Goal: Transaction & Acquisition: Obtain resource

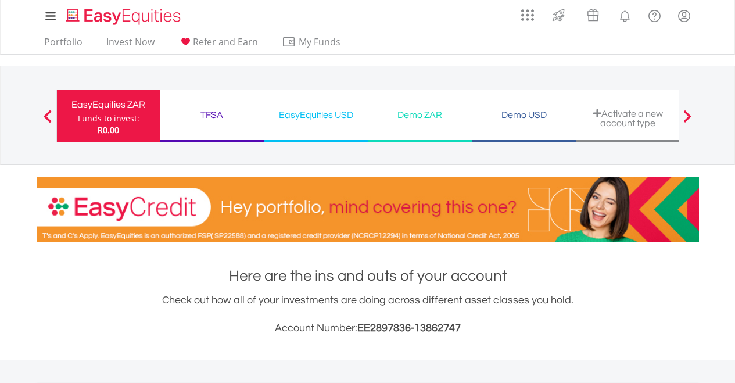
click at [107, 110] on div "EasyEquities ZAR" at bounding box center [108, 104] width 89 height 16
click at [217, 118] on div "TFSA" at bounding box center [211, 115] width 89 height 16
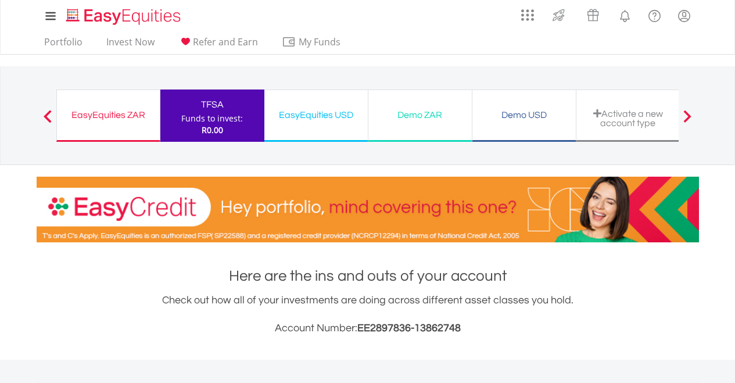
click at [136, 114] on div "EasyEquities ZAR" at bounding box center [108, 115] width 89 height 16
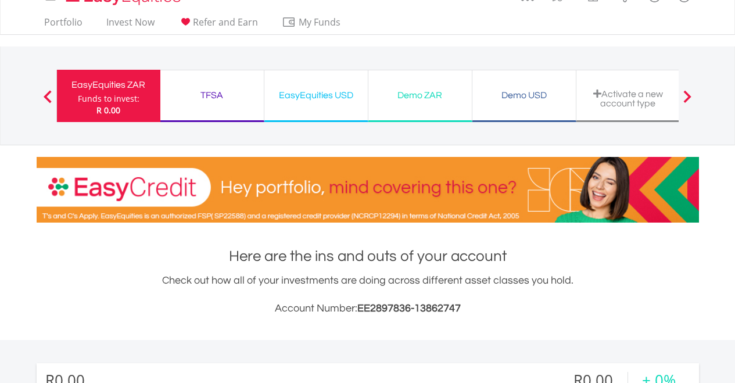
scroll to position [23, 0]
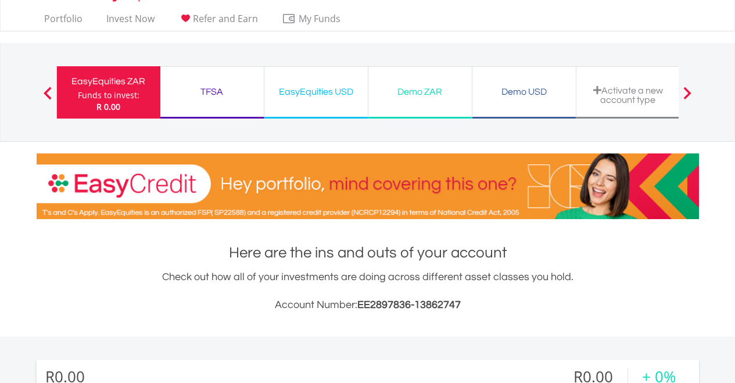
click at [182, 90] on div "TFSA" at bounding box center [211, 92] width 89 height 16
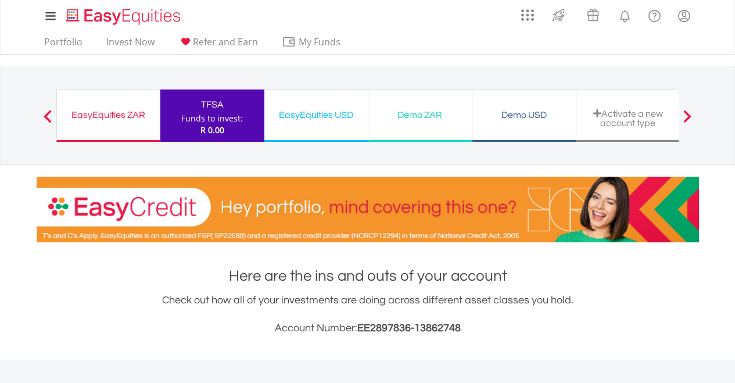
click at [101, 117] on div "EasyEquities ZAR" at bounding box center [108, 115] width 89 height 16
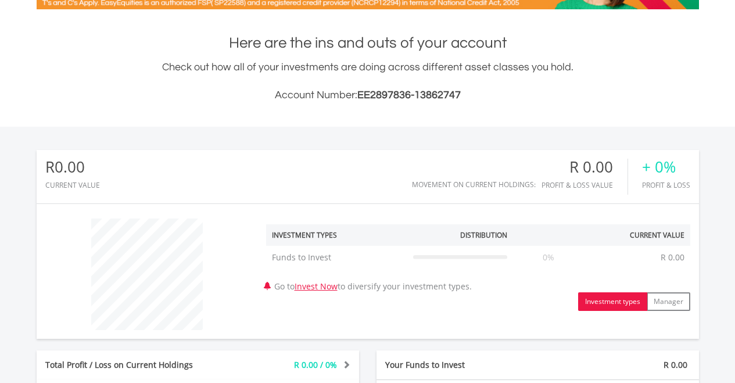
scroll to position [234, 0]
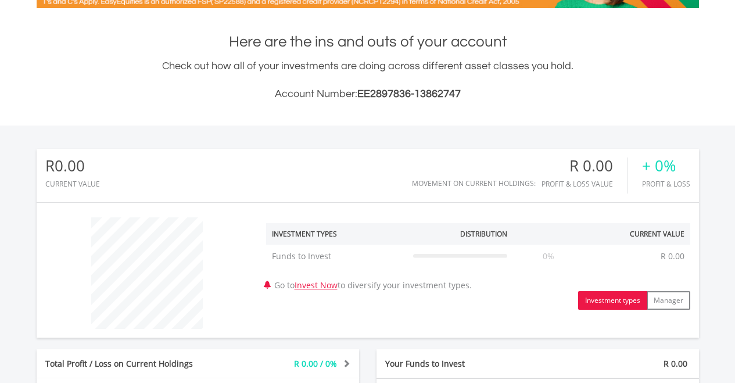
click at [17, 171] on div "R0.00 CURRENT VALUE Movement on Current Holdings: R 0.00 Profit & Loss Value + …" at bounding box center [368, 339] width 778 height 428
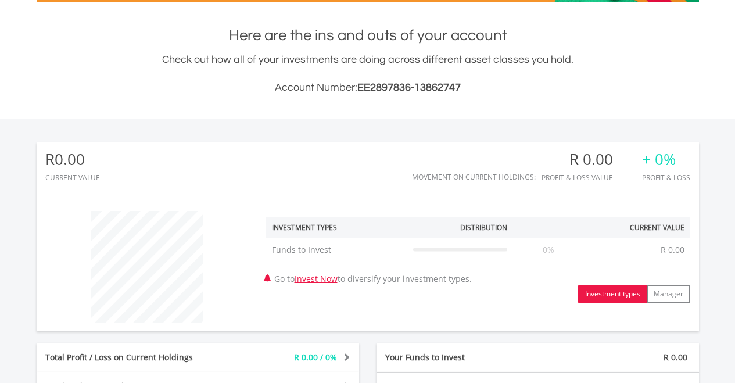
scroll to position [241, 0]
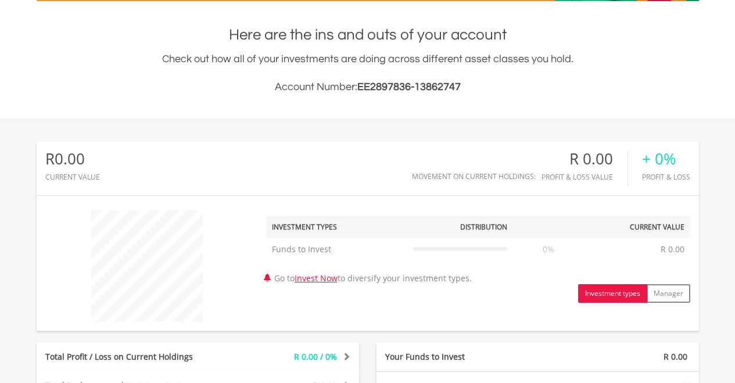
click at [12, 168] on div "R0.00 CURRENT VALUE Movement on Current Holdings: R 0.00 Profit & Loss Value + …" at bounding box center [368, 332] width 778 height 428
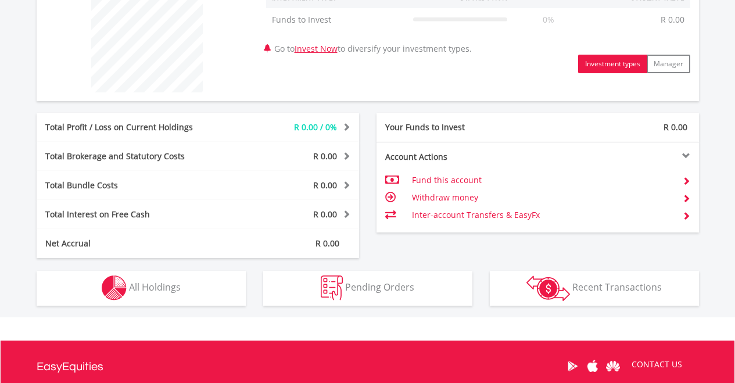
scroll to position [471, 0]
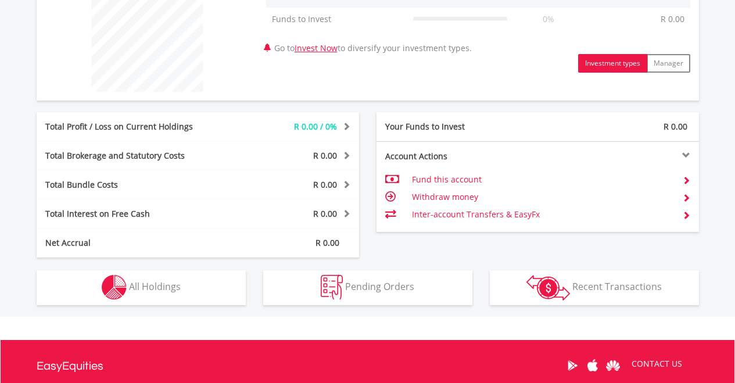
click at [444, 175] on td "Fund this account" at bounding box center [542, 179] width 261 height 17
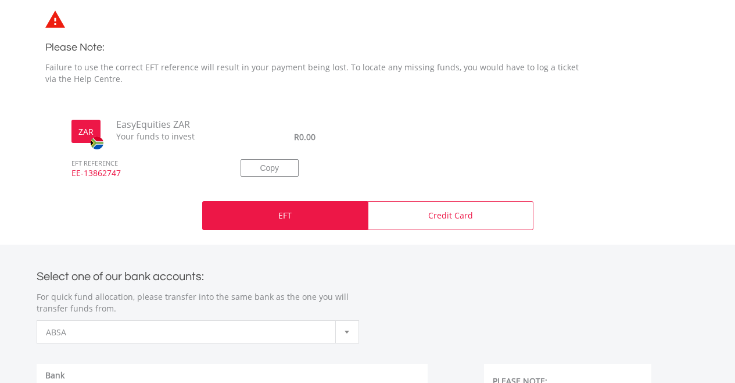
scroll to position [319, 0]
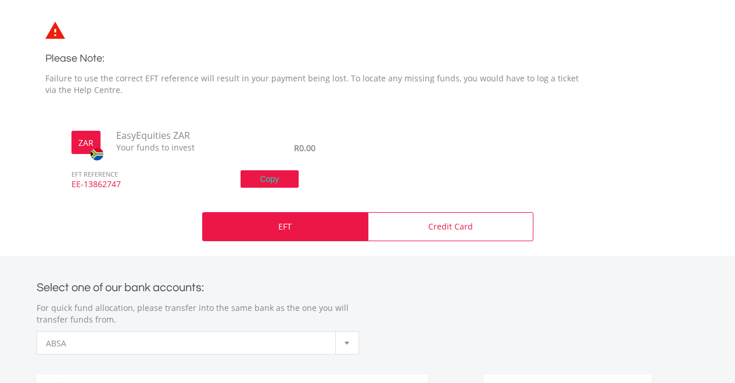
click at [272, 184] on button "Copy" at bounding box center [269, 178] width 58 height 17
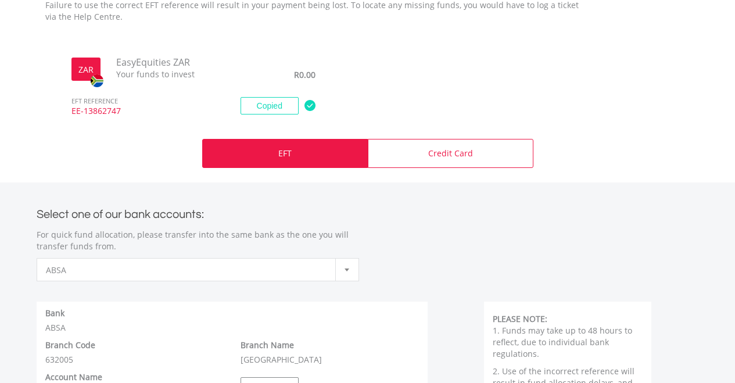
scroll to position [397, 0]
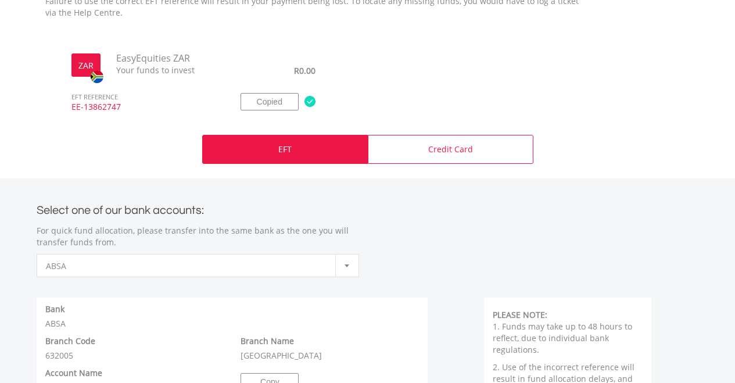
click at [275, 157] on div "EFT" at bounding box center [284, 149] width 165 height 29
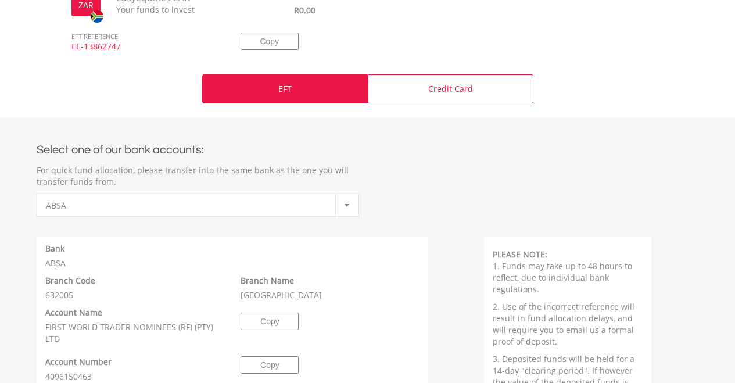
scroll to position [469, 0]
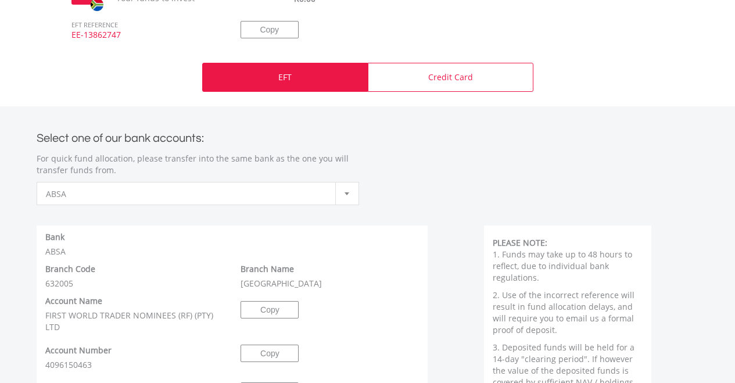
click at [325, 199] on span "ABSA" at bounding box center [189, 193] width 286 height 23
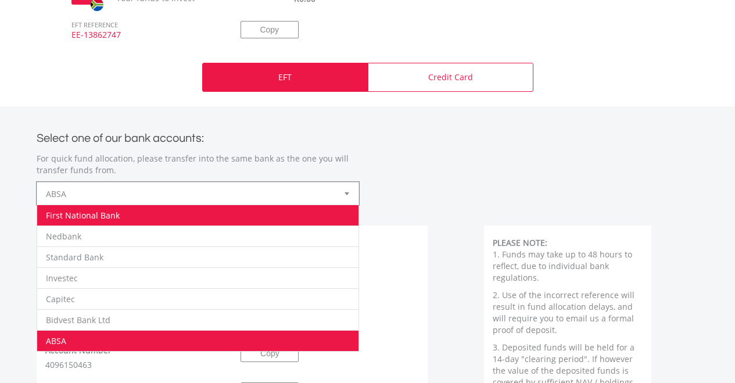
click at [228, 215] on li "First National Bank" at bounding box center [197, 214] width 321 height 21
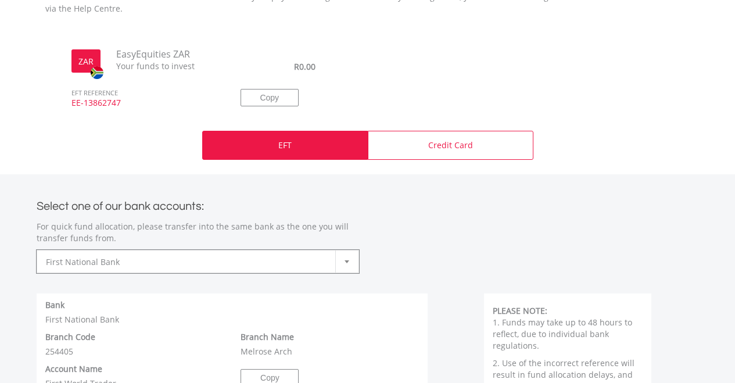
scroll to position [400, 0]
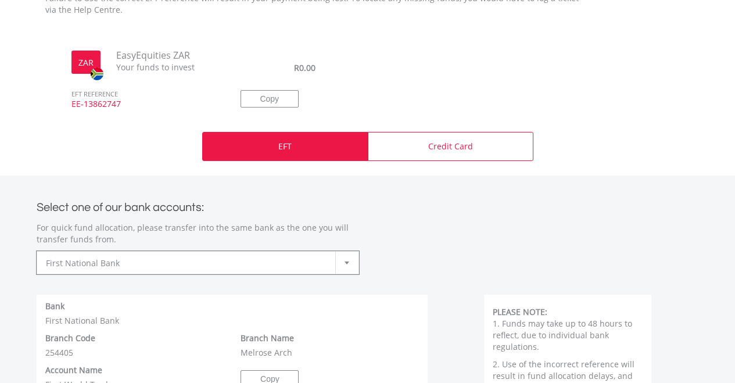
click at [174, 214] on h2 "Select one of our bank accounts:" at bounding box center [198, 207] width 322 height 17
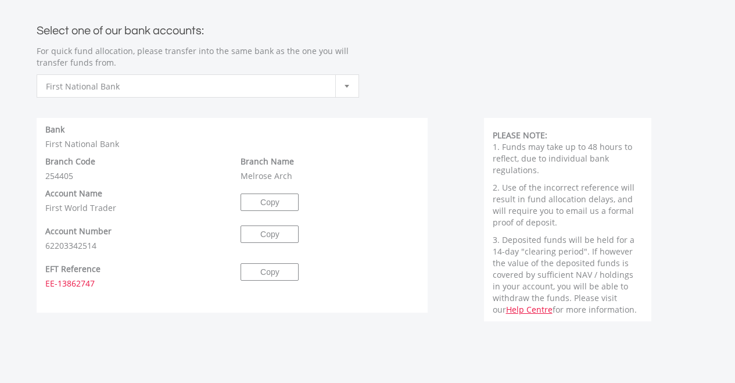
scroll to position [581, 0]
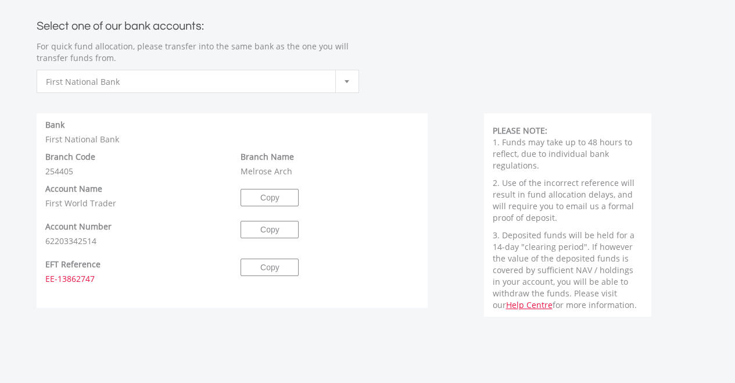
click at [195, 245] on div "Account Number 62203342514" at bounding box center [135, 234] width 196 height 26
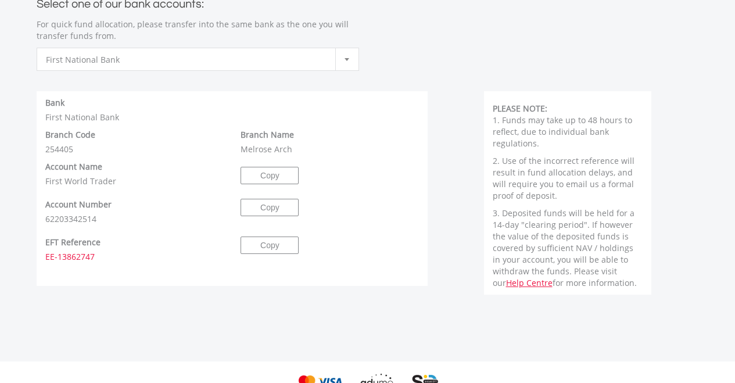
scroll to position [605, 0]
click at [264, 250] on button "Copy" at bounding box center [269, 243] width 58 height 17
click at [258, 206] on button "Copy" at bounding box center [269, 205] width 58 height 17
click at [261, 173] on button "Copy" at bounding box center [269, 173] width 58 height 17
click at [218, 132] on div "Branch Code 254405" at bounding box center [135, 140] width 196 height 26
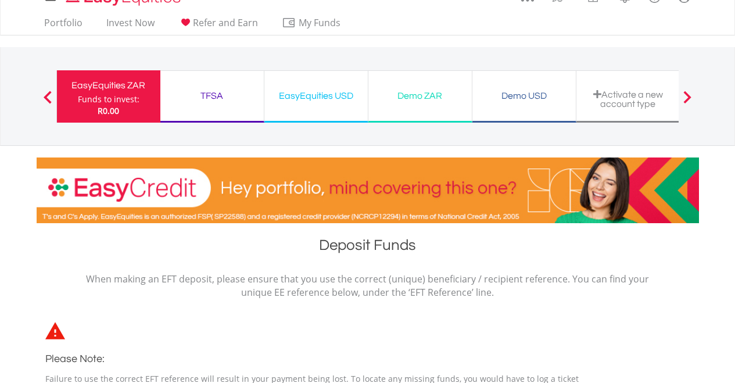
scroll to position [0, 0]
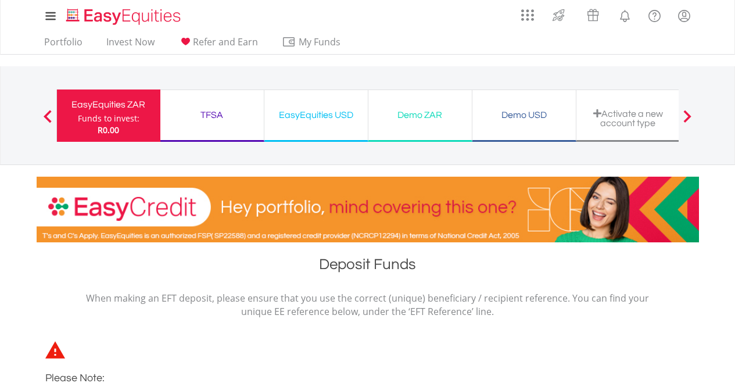
click at [131, 114] on div "Funds to invest:" at bounding box center [109, 119] width 62 height 12
click at [213, 128] on div "TFSA Funds to invest: R0.00" at bounding box center [212, 115] width 104 height 52
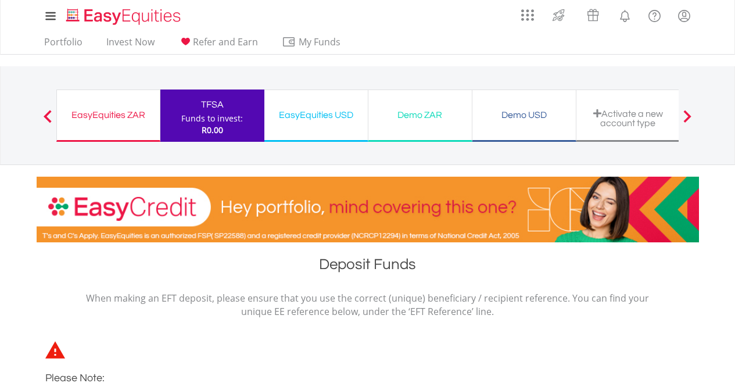
click at [124, 120] on div "EasyEquities ZAR" at bounding box center [108, 115] width 89 height 16
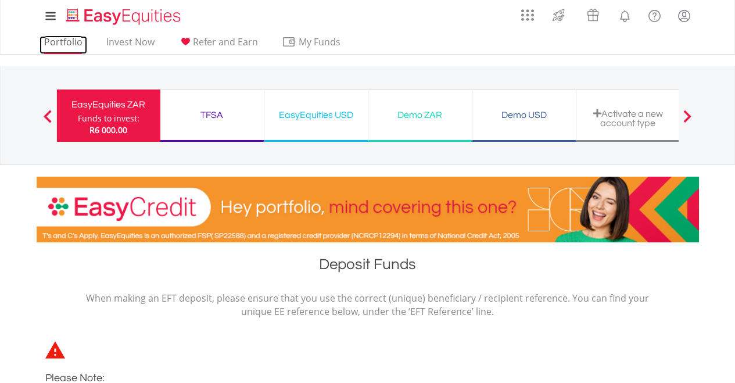
click at [59, 36] on link "Portfolio" at bounding box center [63, 45] width 48 height 18
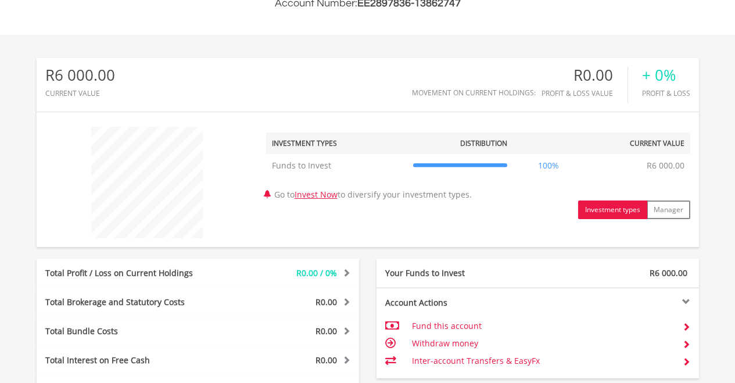
scroll to position [325, 0]
